Goal: Task Accomplishment & Management: Use online tool/utility

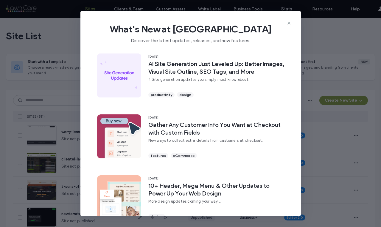
click at [286, 21] on div "What's New at Duda Discover the latest updates, releases, and new features." at bounding box center [190, 31] width 220 height 40
click at [287, 22] on use at bounding box center [288, 23] width 3 height 3
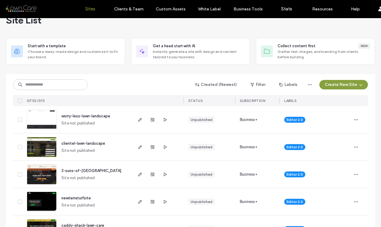
scroll to position [18, 0]
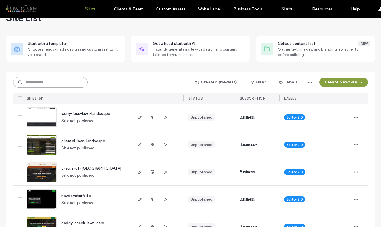
click at [63, 83] on input at bounding box center [50, 82] width 74 height 11
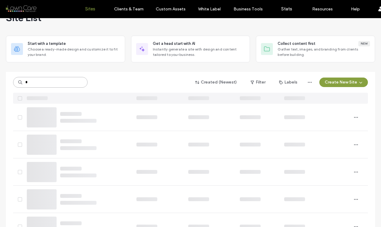
type input "*"
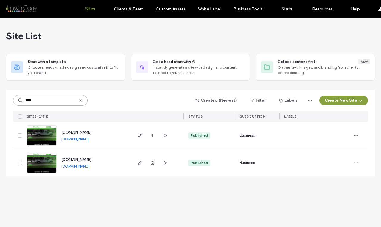
scroll to position [0, 0]
type input "****"
click at [49, 134] on img at bounding box center [41, 146] width 29 height 40
type input "****"
click at [43, 168] on img at bounding box center [41, 173] width 29 height 40
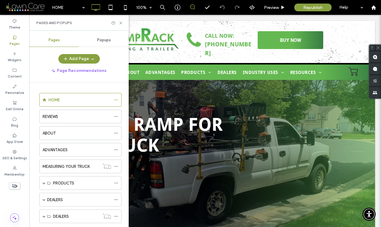
click at [14, 152] on icon at bounding box center [14, 152] width 5 height 5
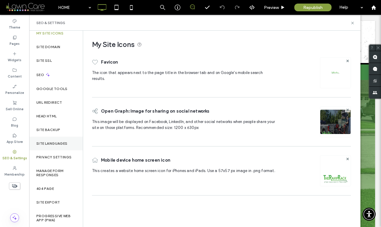
click at [12, 38] on div "Pages" at bounding box center [14, 40] width 29 height 16
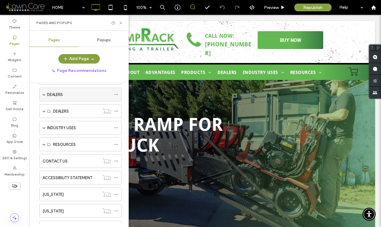
scroll to position [110, 0]
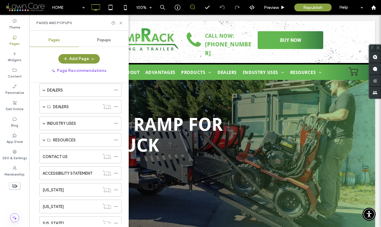
click at [44, 140] on span at bounding box center [44, 140] width 3 height 3
click at [67, 154] on label "FINANCING" at bounding box center [73, 154] width 21 height 10
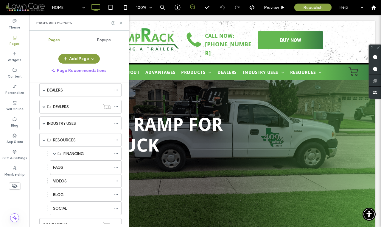
click at [55, 155] on span at bounding box center [54, 153] width 3 height 3
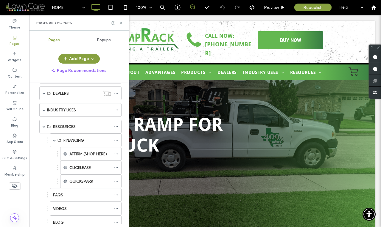
scroll to position [133, 0]
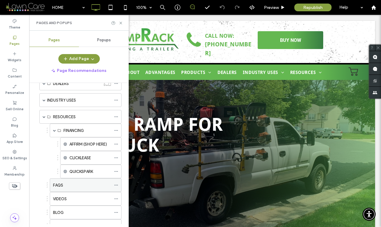
click at [92, 146] on label "AFFIRM (SHOP HERE)" at bounding box center [87, 144] width 37 height 10
click at [116, 143] on icon at bounding box center [116, 144] width 4 height 4
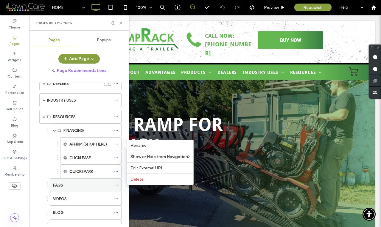
click at [145, 167] on span "Edit External URL" at bounding box center [146, 168] width 33 height 5
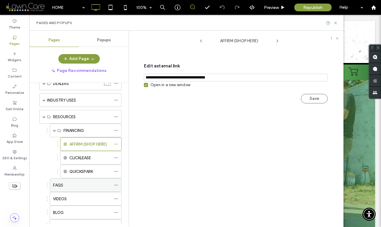
click at [233, 79] on input "notEmpty,url" at bounding box center [236, 78] width 184 height 8
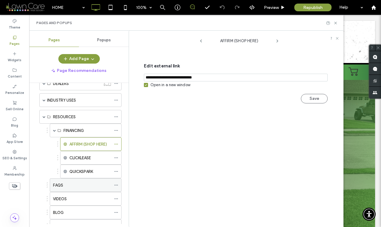
type input "**********"
click at [317, 98] on button "Save" at bounding box center [314, 99] width 27 height 10
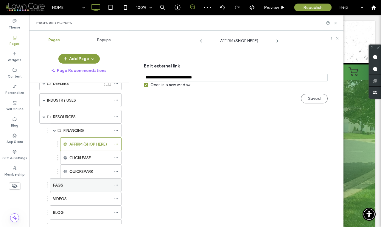
click at [334, 22] on use at bounding box center [335, 23] width 2 height 2
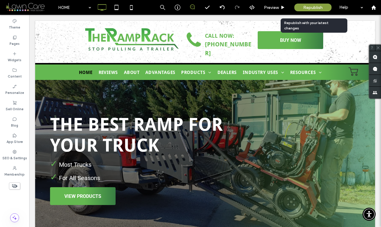
click at [307, 7] on span "Republish" at bounding box center [312, 7] width 19 height 5
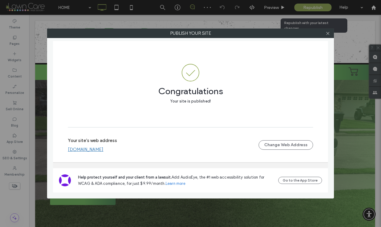
click at [92, 150] on link "www.theramprack.com" at bounding box center [85, 149] width 35 height 5
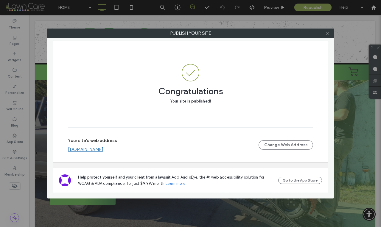
click at [325, 33] on icon at bounding box center [327, 33] width 4 height 4
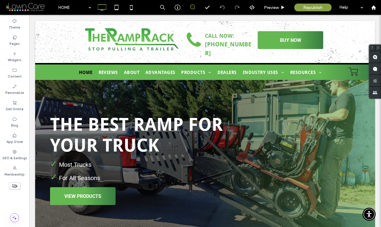
click at [16, 39] on icon at bounding box center [14, 37] width 5 height 5
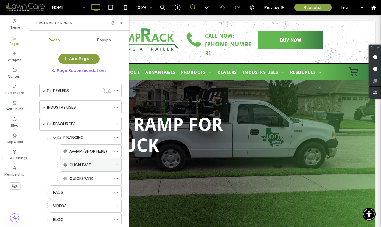
scroll to position [140, 0]
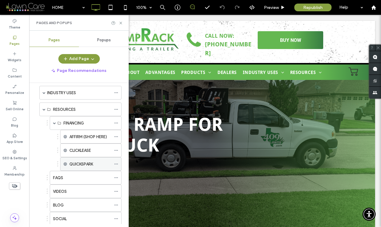
click at [116, 137] on use at bounding box center [115, 137] width 3 height 1
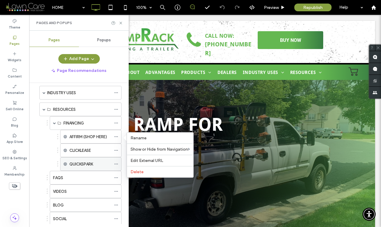
click at [144, 158] on span "Edit External URL" at bounding box center [146, 160] width 33 height 5
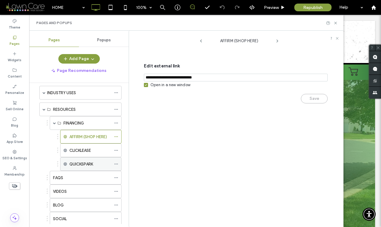
click at [166, 79] on input "notEmpty,url" at bounding box center [236, 78] width 184 height 8
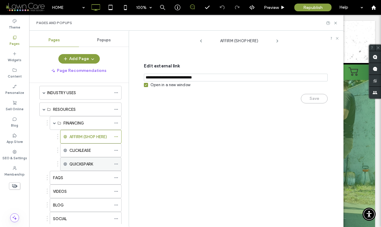
paste input "**********"
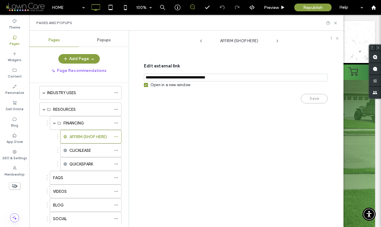
type input "**********"
click at [317, 100] on div "Save" at bounding box center [236, 95] width 184 height 15
click at [317, 100] on button "Save" at bounding box center [314, 99] width 27 height 10
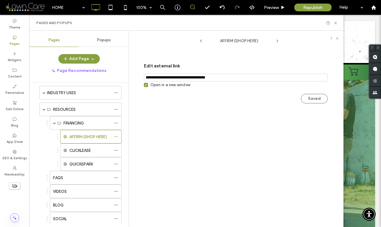
click at [336, 23] on icon at bounding box center [335, 23] width 4 height 4
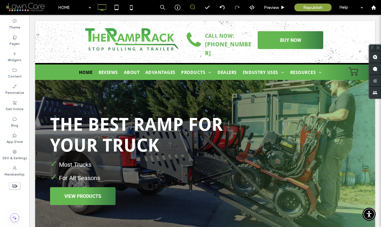
scroll to position [0, 0]
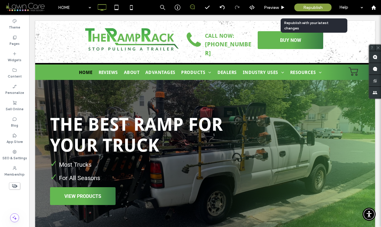
drag, startPoint x: 264, startPoint y: 43, endPoint x: 307, endPoint y: 8, distance: 55.9
click at [307, 8] on span "Republish" at bounding box center [312, 7] width 19 height 5
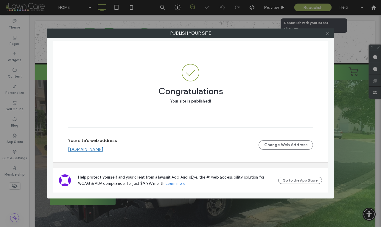
click at [101, 151] on link "www.theramprack.com" at bounding box center [85, 149] width 35 height 5
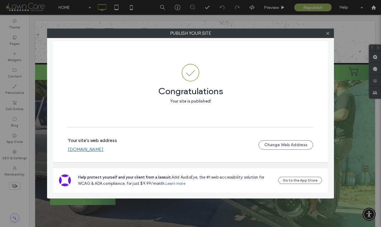
click at [327, 33] on use at bounding box center [327, 33] width 3 height 3
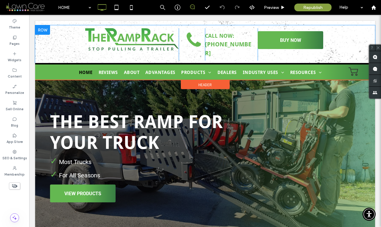
scroll to position [3, 0]
click at [372, 8] on use at bounding box center [373, 7] width 4 height 4
